Goal: Complete application form: Complete application form

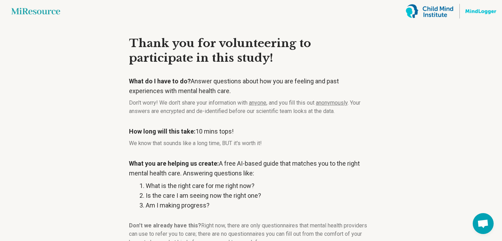
scroll to position [98, 0]
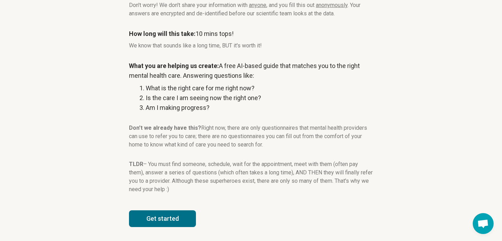
click at [163, 223] on button "Get started" at bounding box center [162, 218] width 67 height 17
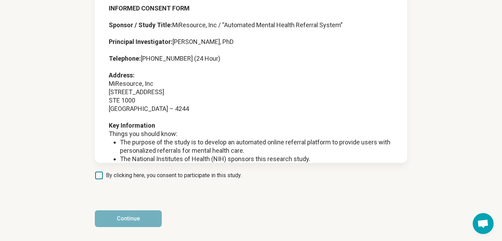
scroll to position [60, 0]
click at [92, 174] on article "INFORMED CONSENT FORM Sponsor / Study Title: MiResource, Inc / “Automated Menta…" at bounding box center [251, 101] width 335 height 278
click at [101, 176] on icon at bounding box center [99, 175] width 8 height 8
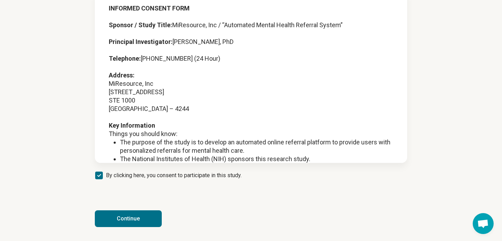
click at [131, 222] on button "Continue" at bounding box center [128, 218] width 67 height 17
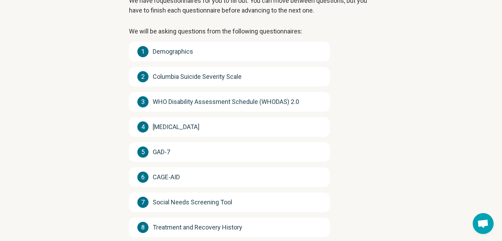
scroll to position [154, 0]
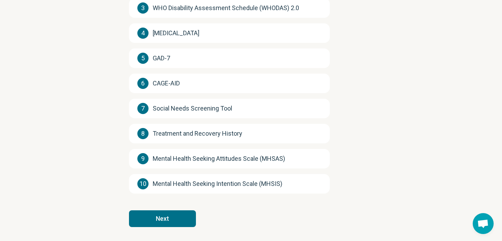
click at [177, 222] on button "Next" at bounding box center [162, 218] width 67 height 17
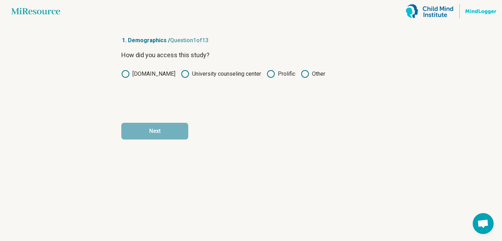
click at [270, 76] on icon at bounding box center [271, 74] width 8 height 8
click at [166, 134] on button "Next" at bounding box center [154, 131] width 67 height 17
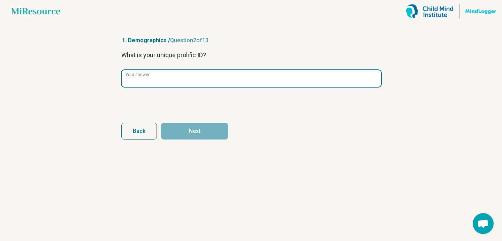
click at [168, 75] on input "Your answer" at bounding box center [251, 78] width 259 height 17
paste input "**********"
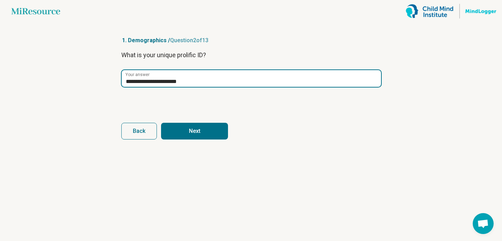
type input "**********"
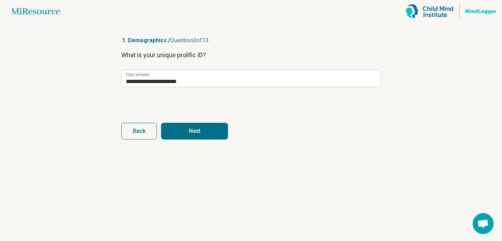
click at [189, 130] on button "Next" at bounding box center [194, 131] width 67 height 17
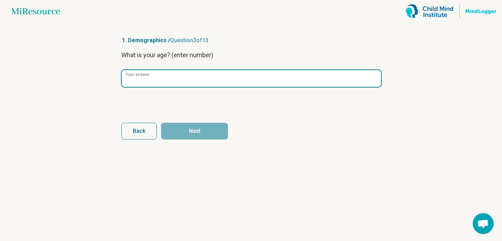
click at [168, 74] on input "Your answer" at bounding box center [251, 78] width 259 height 17
type input "**"
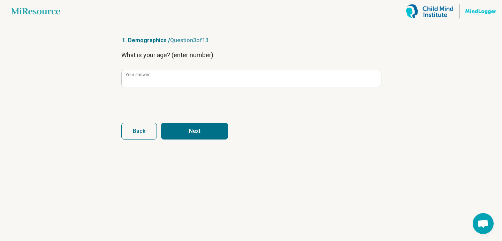
click at [213, 131] on button "Next" at bounding box center [194, 131] width 67 height 17
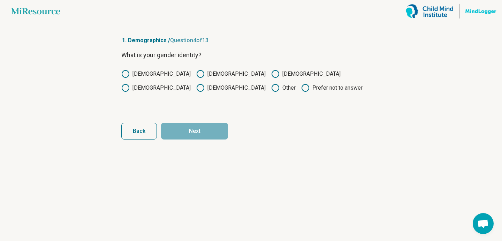
click at [196, 73] on icon at bounding box center [200, 74] width 8 height 8
click at [203, 132] on button "Next" at bounding box center [194, 131] width 67 height 17
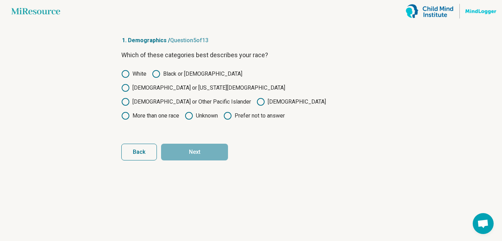
click at [178, 71] on label "Black or [DEMOGRAPHIC_DATA]" at bounding box center [197, 74] width 90 height 8
click at [192, 144] on button "Next" at bounding box center [194, 152] width 67 height 17
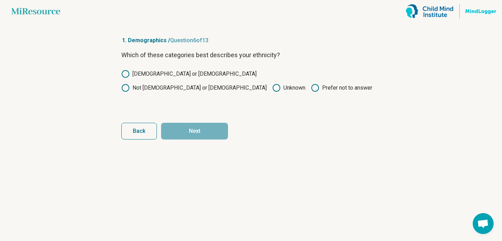
click at [199, 84] on label "Not [DEMOGRAPHIC_DATA] or [DEMOGRAPHIC_DATA]" at bounding box center [193, 88] width 145 height 8
click at [204, 129] on button "Next" at bounding box center [194, 131] width 67 height 17
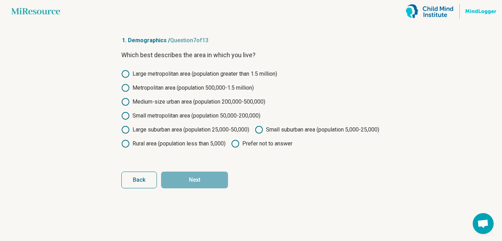
click at [182, 103] on label "Medium-size urban area (population 200,000-500,000)" at bounding box center [193, 102] width 144 height 8
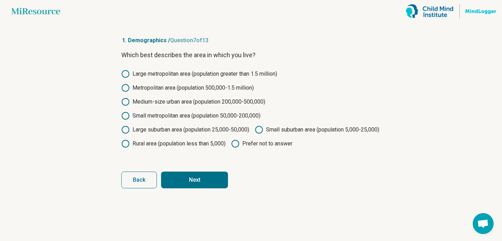
click at [201, 188] on button "Next" at bounding box center [194, 179] width 67 height 17
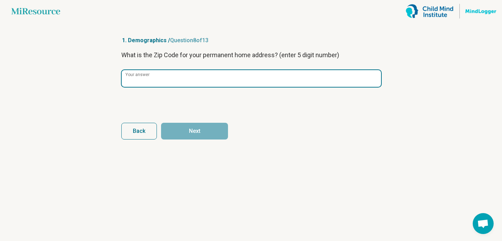
click at [185, 78] on input "Your answer" at bounding box center [251, 78] width 259 height 17
type input "*****"
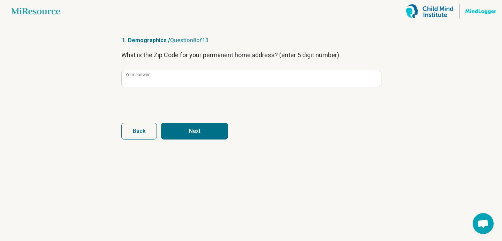
click at [198, 130] on button "Next" at bounding box center [194, 131] width 67 height 17
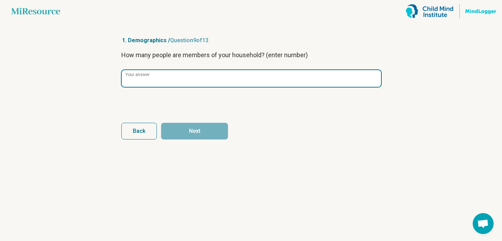
click at [162, 74] on input "Your answer" at bounding box center [251, 78] width 259 height 17
type input "*"
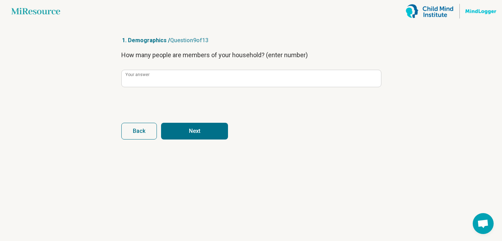
click at [194, 123] on button "Next" at bounding box center [194, 131] width 67 height 17
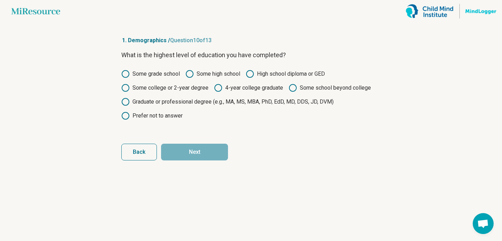
click at [230, 87] on label "4-year college graduate" at bounding box center [248, 88] width 69 height 8
click at [206, 152] on button "Next" at bounding box center [194, 152] width 67 height 17
click at [222, 89] on label "4-year college graduate" at bounding box center [248, 88] width 69 height 8
click at [203, 159] on button "Next" at bounding box center [194, 152] width 67 height 17
click at [130, 152] on button "Back" at bounding box center [139, 152] width 36 height 17
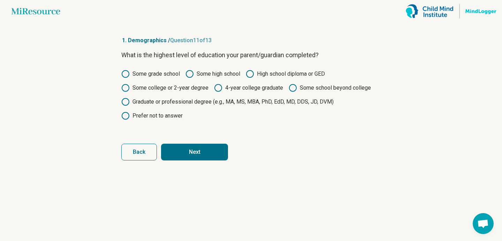
click at [185, 147] on button "Next" at bounding box center [194, 152] width 67 height 17
click at [297, 74] on label "High school diploma or GED" at bounding box center [285, 74] width 79 height 8
click at [193, 153] on button "Next" at bounding box center [194, 152] width 67 height 17
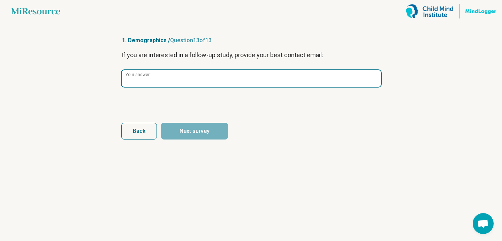
click at [212, 79] on input "Your answer" at bounding box center [251, 78] width 259 height 17
click at [162, 79] on input "Your answer" at bounding box center [251, 78] width 259 height 17
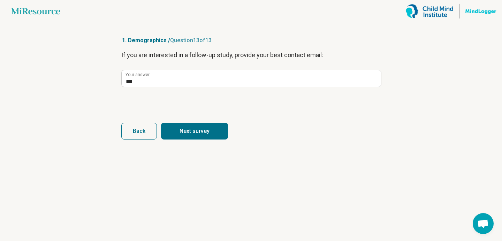
click at [182, 130] on button "Next survey" at bounding box center [194, 131] width 67 height 17
type input "***"
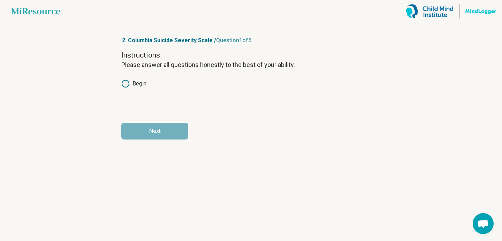
click at [132, 82] on label "Begin" at bounding box center [133, 83] width 25 height 8
click at [151, 128] on button "Next" at bounding box center [154, 131] width 67 height 17
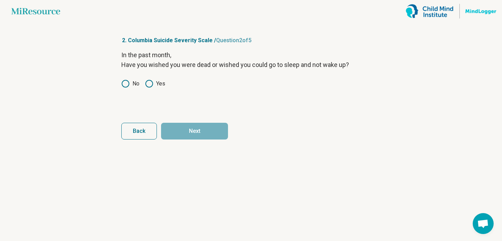
click at [133, 85] on label "No" at bounding box center [130, 83] width 18 height 8
click at [188, 138] on button "Next" at bounding box center [194, 131] width 67 height 17
click at [127, 79] on icon at bounding box center [125, 83] width 8 height 8
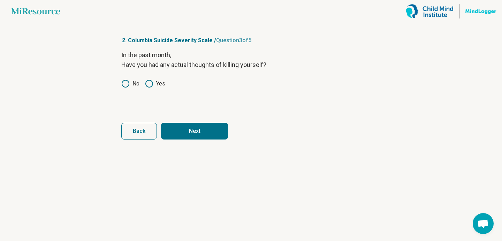
click at [140, 118] on form "In the past month, Have you had any actual thoughts of killing yourself? No Yes…" at bounding box center [250, 94] width 259 height 89
click at [137, 128] on span "Back" at bounding box center [139, 131] width 13 height 6
click at [191, 135] on button "Next" at bounding box center [194, 131] width 67 height 17
click at [151, 83] on icon at bounding box center [149, 83] width 8 height 8
click at [180, 129] on button "Next" at bounding box center [194, 131] width 67 height 17
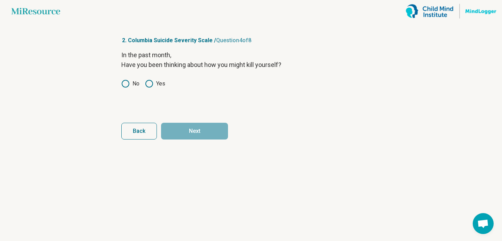
click at [132, 84] on label "No" at bounding box center [130, 83] width 18 height 8
click at [183, 131] on button "Next" at bounding box center [194, 131] width 67 height 17
click at [130, 82] on label "No" at bounding box center [130, 83] width 18 height 8
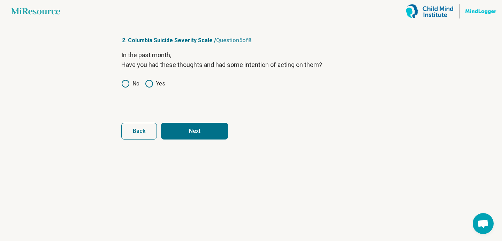
click at [192, 137] on button "Next" at bounding box center [194, 131] width 67 height 17
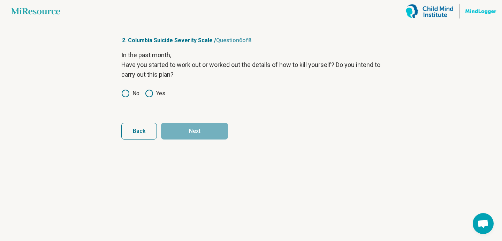
click at [124, 90] on circle at bounding box center [125, 93] width 7 height 7
click at [194, 132] on button "Next" at bounding box center [194, 131] width 67 height 17
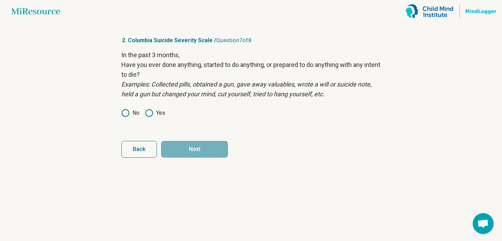
click at [124, 110] on icon at bounding box center [125, 113] width 8 height 8
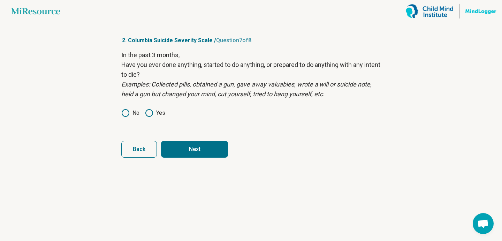
click at [157, 116] on label "Yes" at bounding box center [155, 113] width 20 height 8
click at [188, 144] on button "Next" at bounding box center [194, 149] width 67 height 17
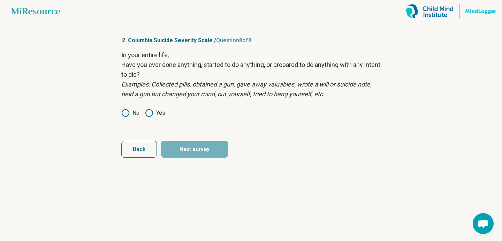
click at [127, 110] on icon at bounding box center [125, 113] width 8 height 8
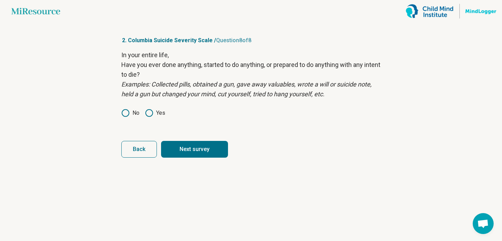
click at [189, 144] on button "Next survey" at bounding box center [194, 149] width 67 height 17
